Goal: Navigation & Orientation: Find specific page/section

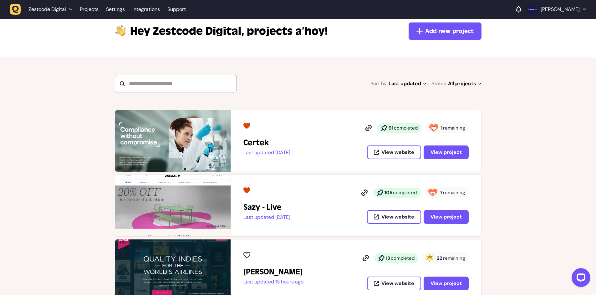
scroll to position [63, 0]
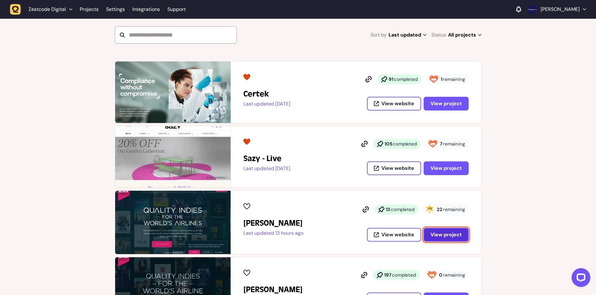
click at [446, 235] on span "View project" at bounding box center [445, 235] width 31 height 7
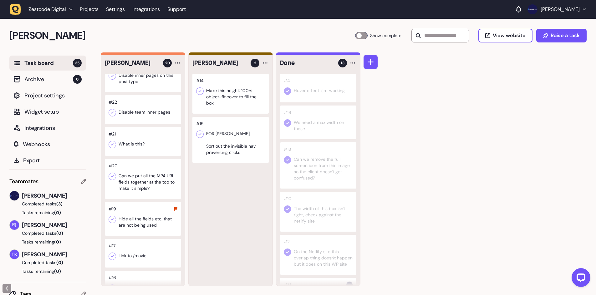
scroll to position [375, 0]
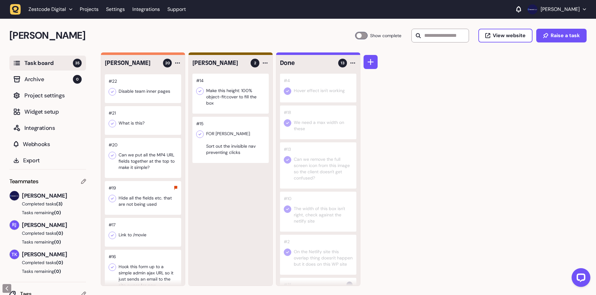
click at [143, 202] on div at bounding box center [143, 198] width 76 height 34
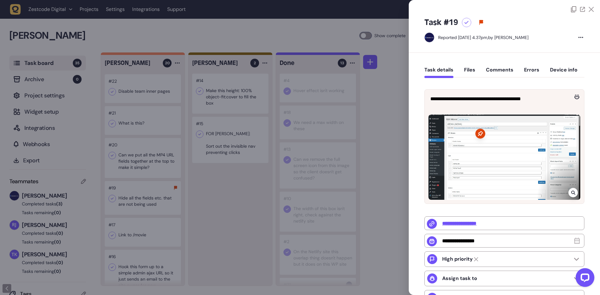
click at [572, 191] on icon at bounding box center [573, 193] width 4 height 4
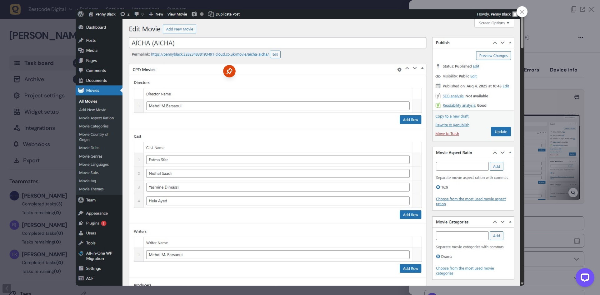
click at [536, 93] on div at bounding box center [300, 147] width 600 height 295
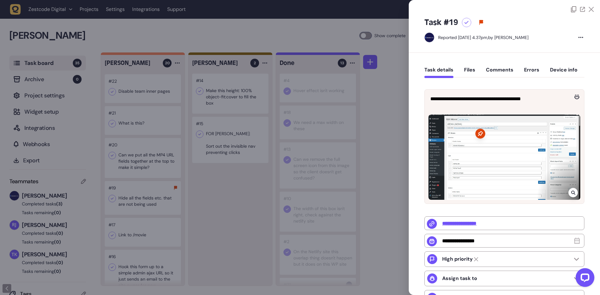
click at [206, 132] on div at bounding box center [300, 147] width 600 height 295
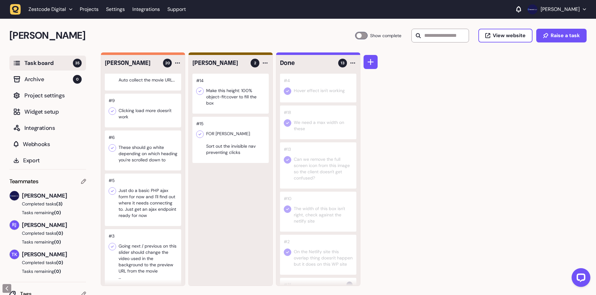
scroll to position [594, 0]
click at [156, 121] on div at bounding box center [143, 110] width 76 height 34
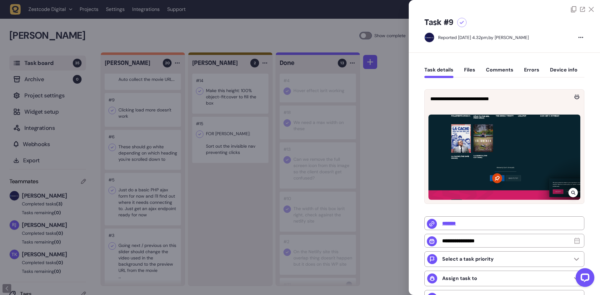
click at [155, 120] on div at bounding box center [300, 147] width 600 height 295
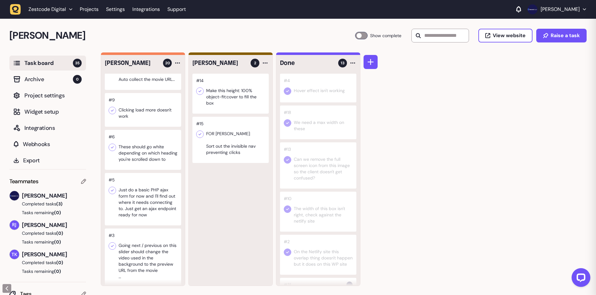
click at [145, 164] on div at bounding box center [143, 150] width 76 height 40
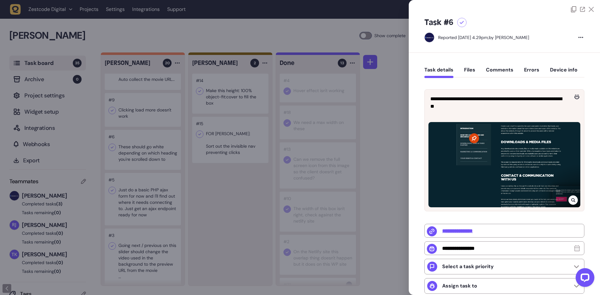
click at [146, 164] on div at bounding box center [300, 147] width 600 height 295
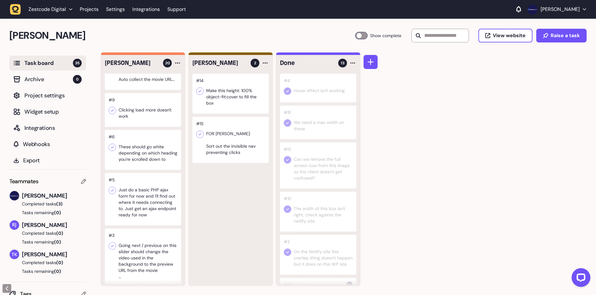
click at [140, 207] on div at bounding box center [143, 199] width 76 height 53
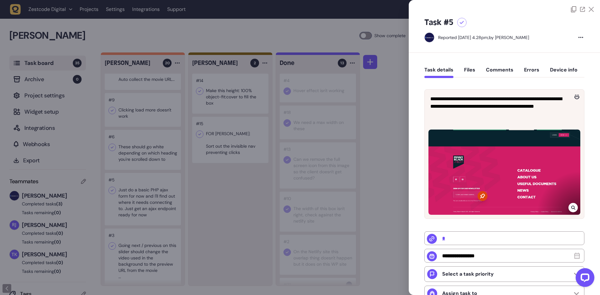
click at [163, 160] on div at bounding box center [300, 147] width 600 height 295
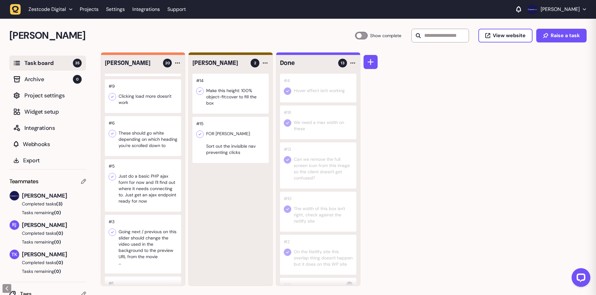
scroll to position [649, 0]
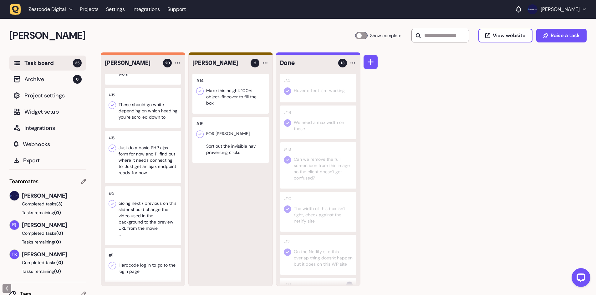
click at [146, 210] on div at bounding box center [143, 216] width 76 height 59
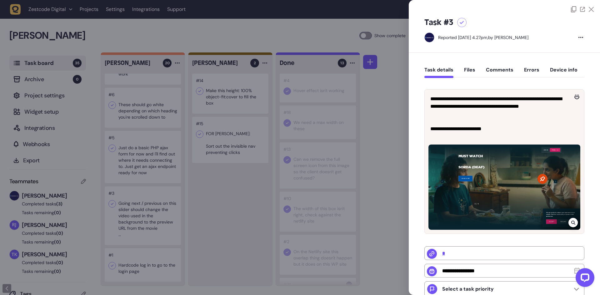
click at [568, 218] on div at bounding box center [505, 187] width 152 height 85
click at [572, 220] on icon at bounding box center [574, 222] width 4 height 5
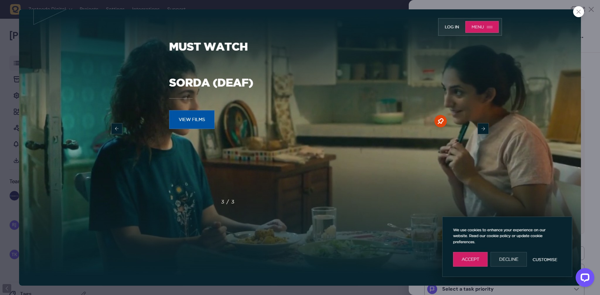
click at [578, 11] on icon at bounding box center [579, 12] width 4 height 4
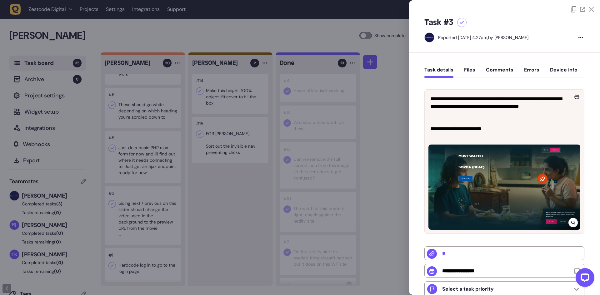
click at [219, 155] on div at bounding box center [300, 147] width 600 height 295
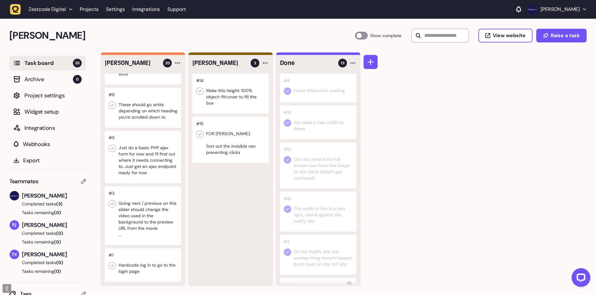
click at [144, 229] on div at bounding box center [143, 216] width 76 height 59
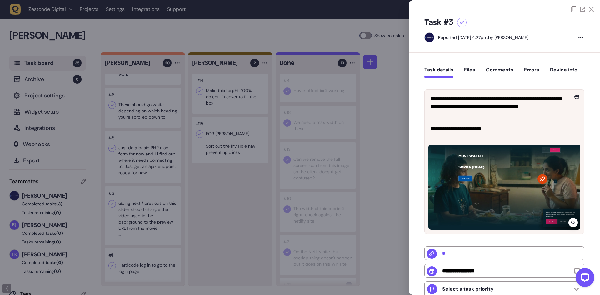
click at [290, 102] on div at bounding box center [300, 147] width 600 height 295
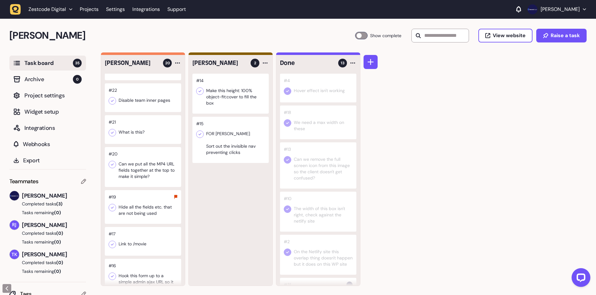
scroll to position [367, 0]
click at [153, 173] on div at bounding box center [143, 166] width 76 height 40
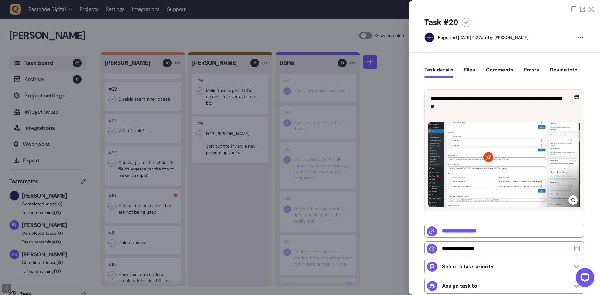
click at [306, 165] on div at bounding box center [300, 147] width 600 height 295
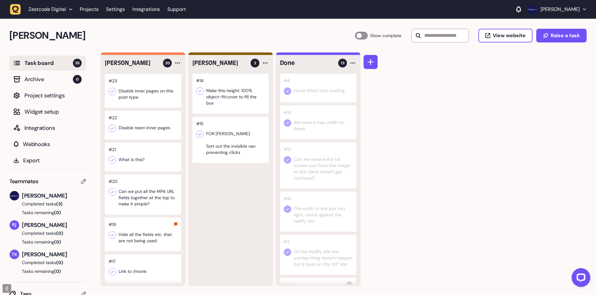
scroll to position [336, 0]
click at [142, 134] on div at bounding box center [143, 127] width 76 height 29
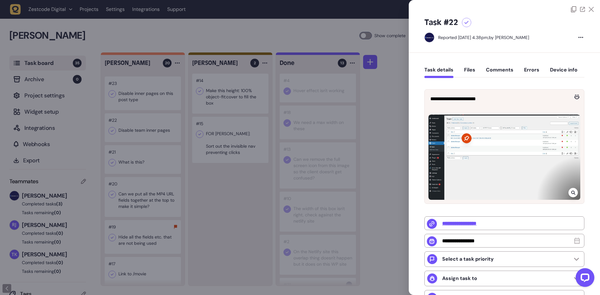
click at [573, 191] on icon at bounding box center [574, 192] width 4 height 5
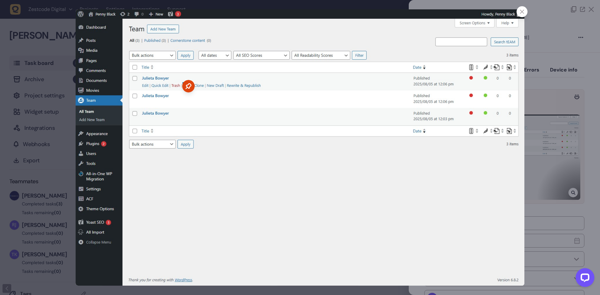
click at [555, 68] on div at bounding box center [300, 147] width 600 height 295
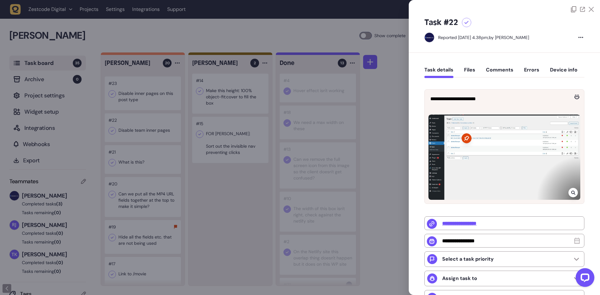
click at [144, 141] on div at bounding box center [300, 147] width 600 height 295
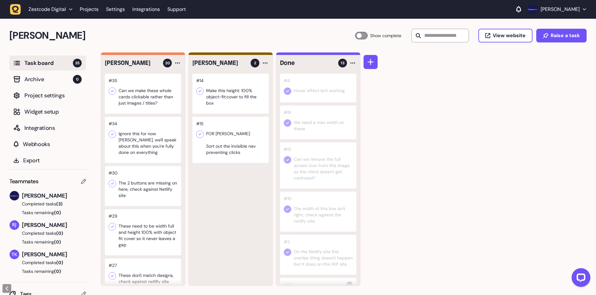
click at [162, 146] on div at bounding box center [143, 140] width 76 height 46
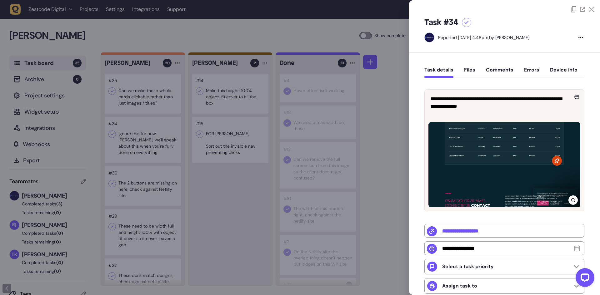
click at [162, 146] on div at bounding box center [300, 147] width 600 height 295
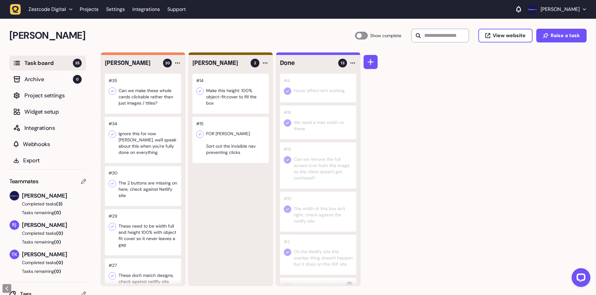
click at [153, 101] on div at bounding box center [143, 94] width 76 height 40
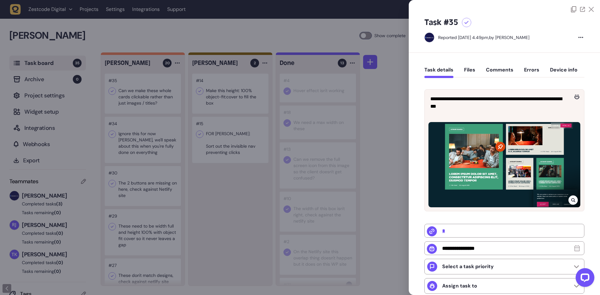
click at [153, 101] on div at bounding box center [300, 147] width 600 height 295
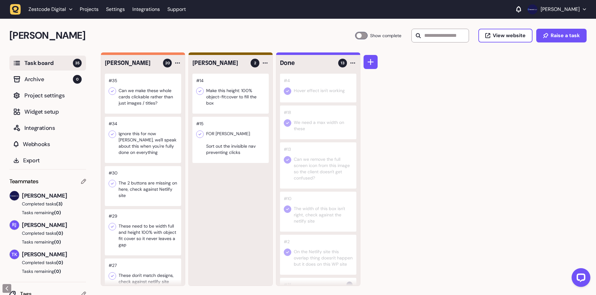
click at [148, 127] on div at bounding box center [143, 140] width 76 height 46
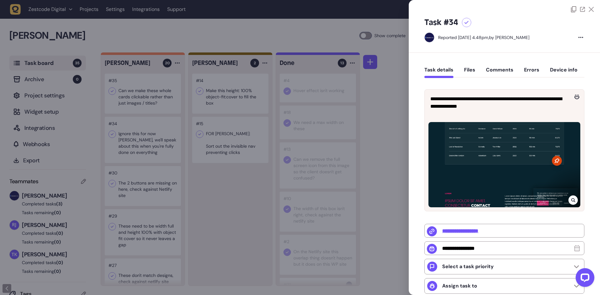
click at [308, 82] on div at bounding box center [300, 147] width 600 height 295
